Goal: Task Accomplishment & Management: Use online tool/utility

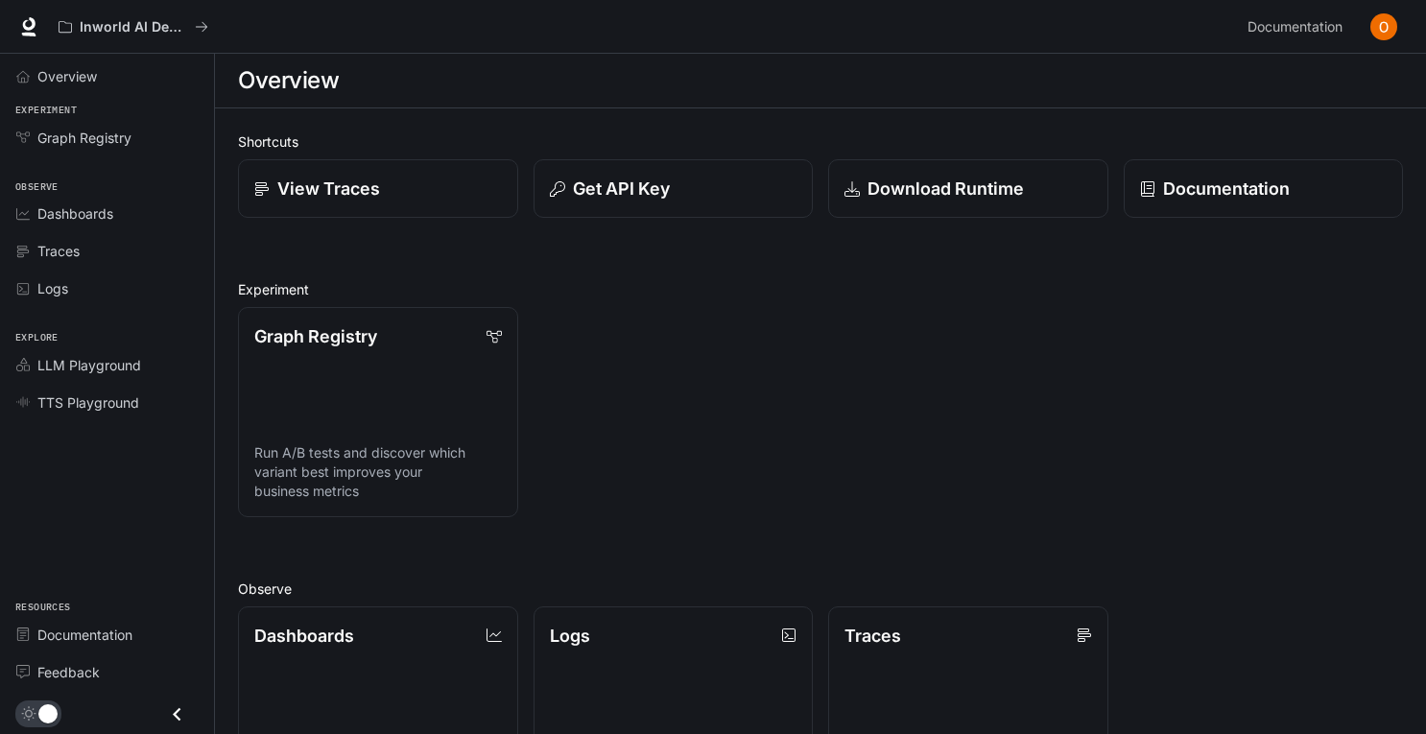
click at [50, 109] on span "Experiment" at bounding box center [107, 111] width 214 height 16
click at [56, 122] on link "Graph Registry" at bounding box center [107, 138] width 199 height 34
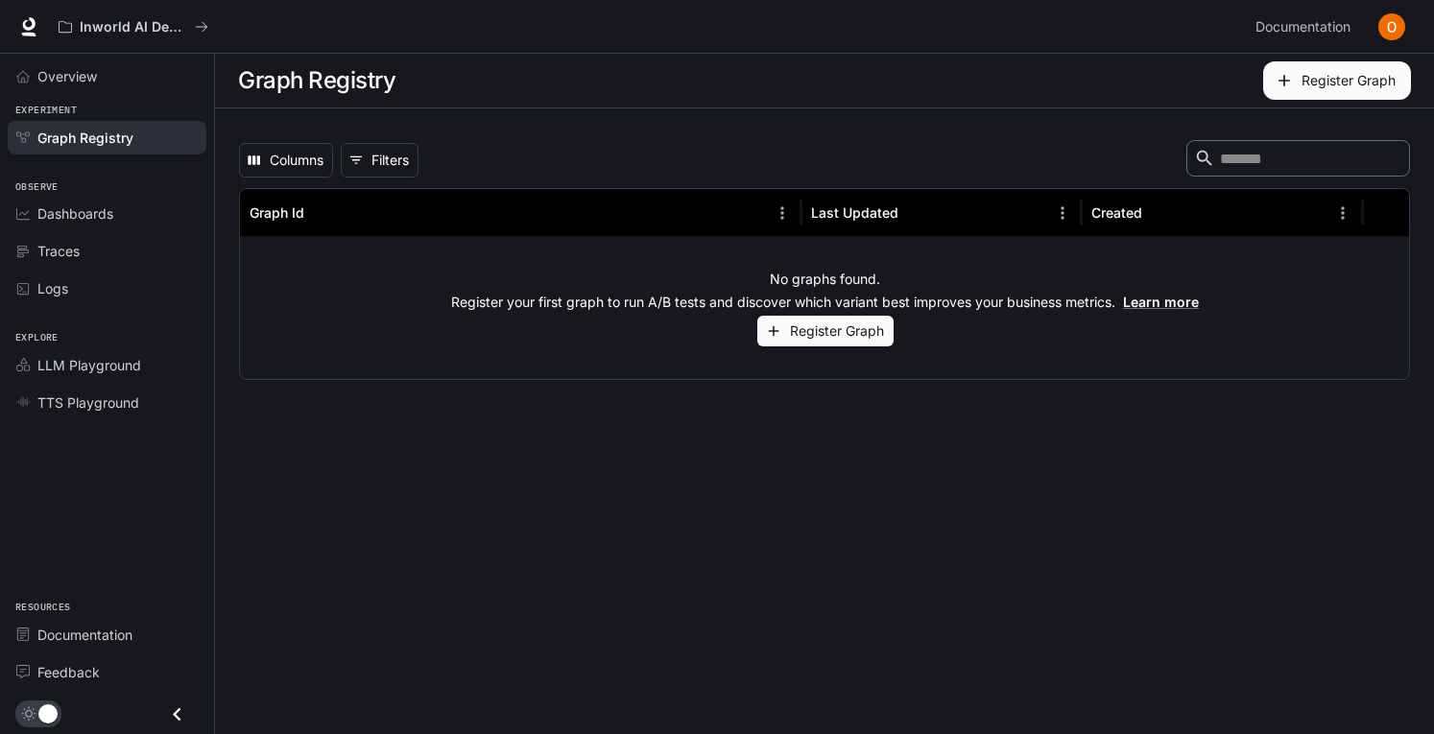
click at [807, 327] on button "Register Graph" at bounding box center [825, 332] width 136 height 32
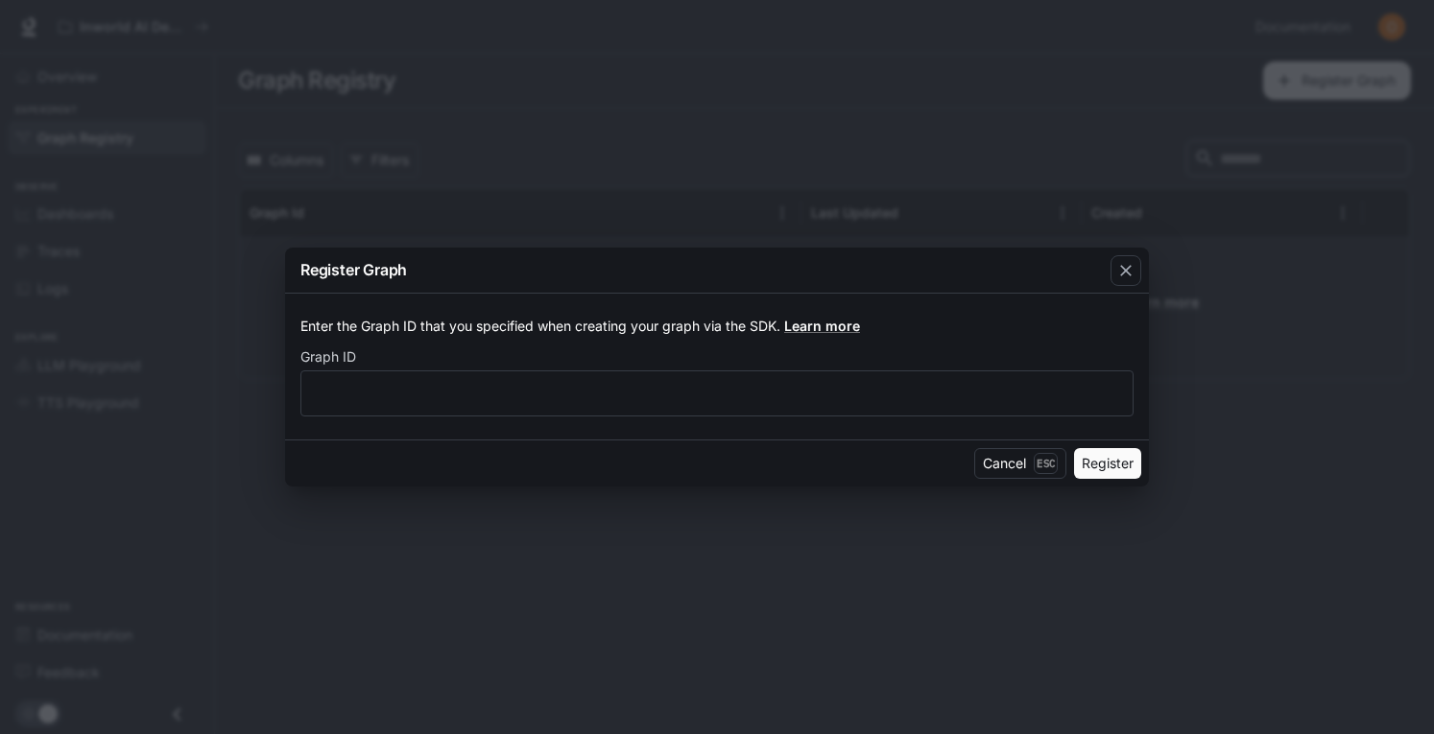
click at [1090, 467] on button "Register" at bounding box center [1107, 463] width 67 height 31
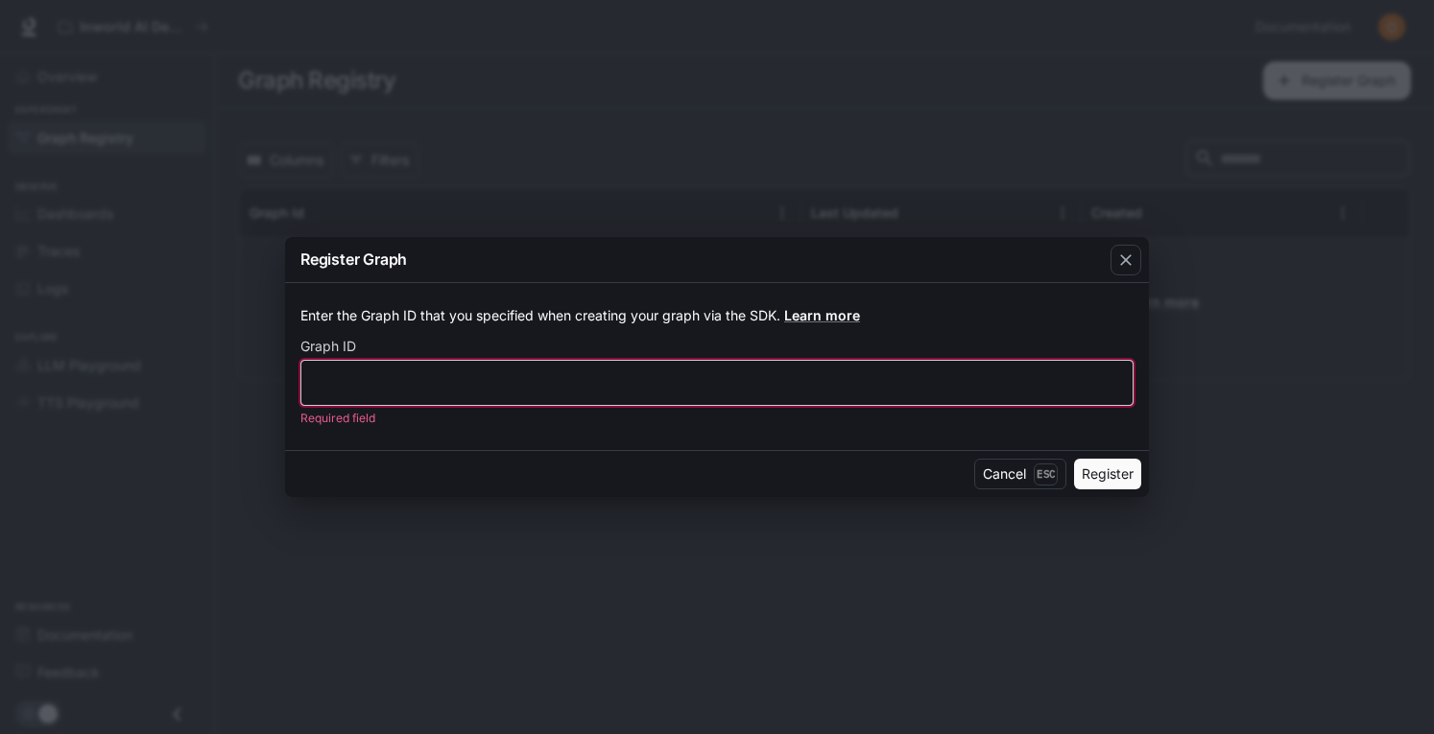
click at [815, 385] on input "text" at bounding box center [716, 381] width 831 height 19
click at [1121, 262] on icon "button" at bounding box center [1125, 259] width 19 height 19
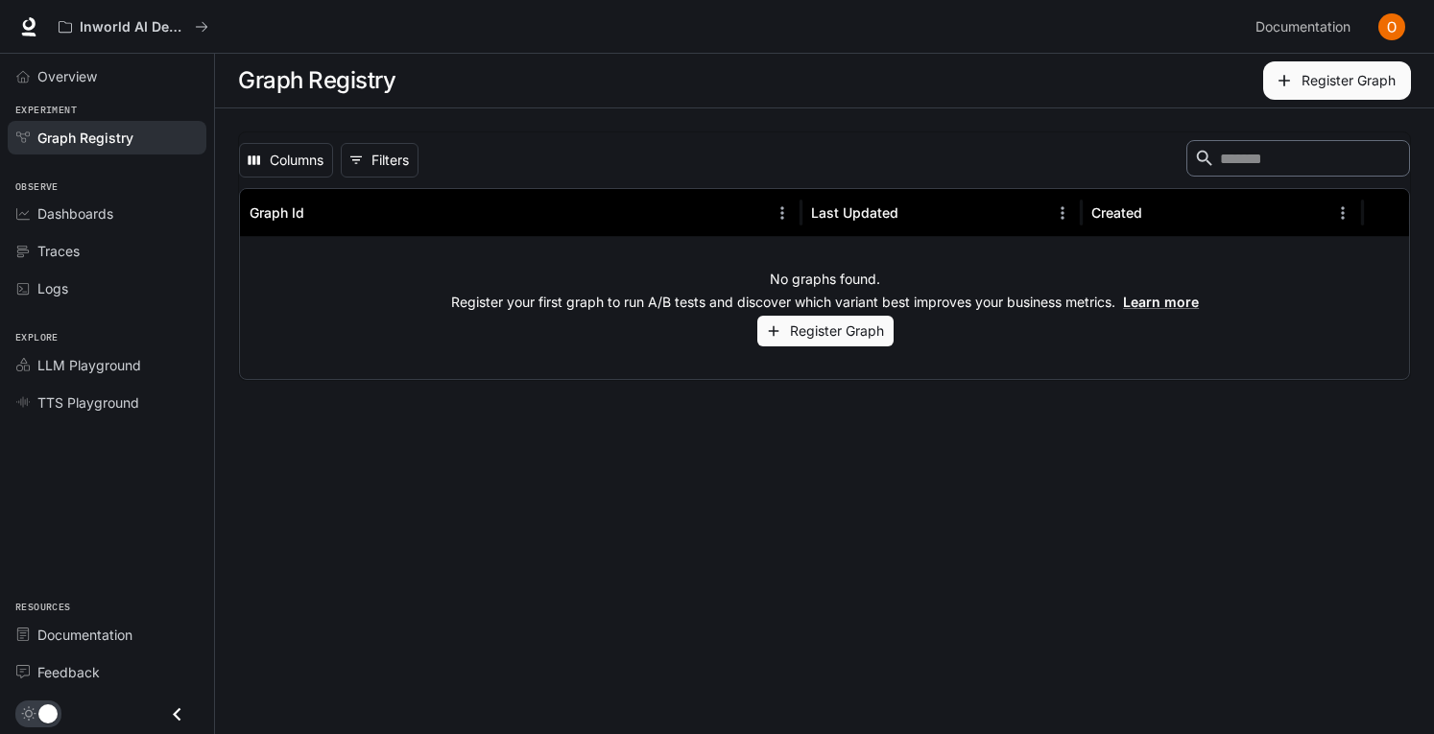
click at [92, 72] on span "Overview" at bounding box center [66, 76] width 59 height 20
